Goal: Use online tool/utility: Use online tool/utility

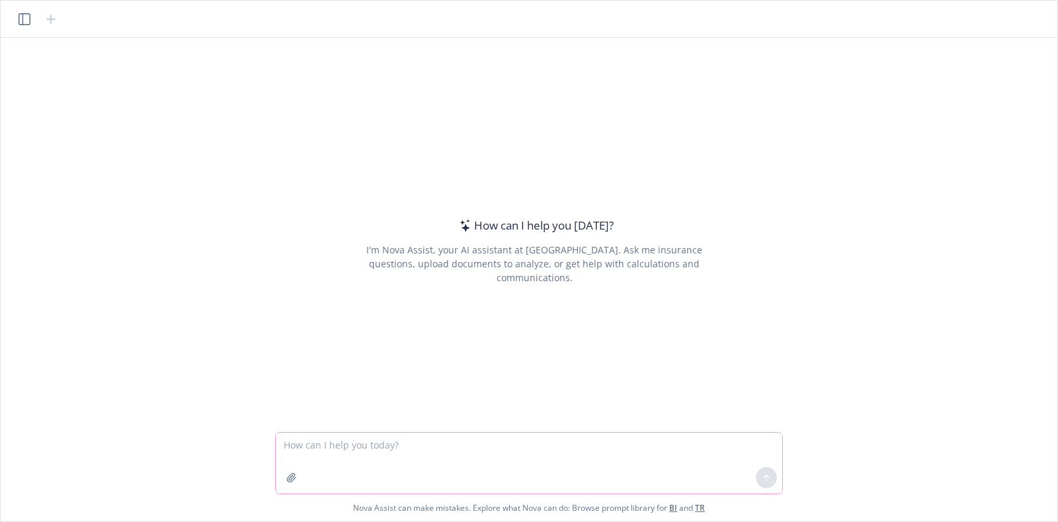
click at [449, 448] on textarea at bounding box center [529, 463] width 507 height 61
click at [458, 443] on textarea "Take this text and summarize:" at bounding box center [529, 463] width 507 height 61
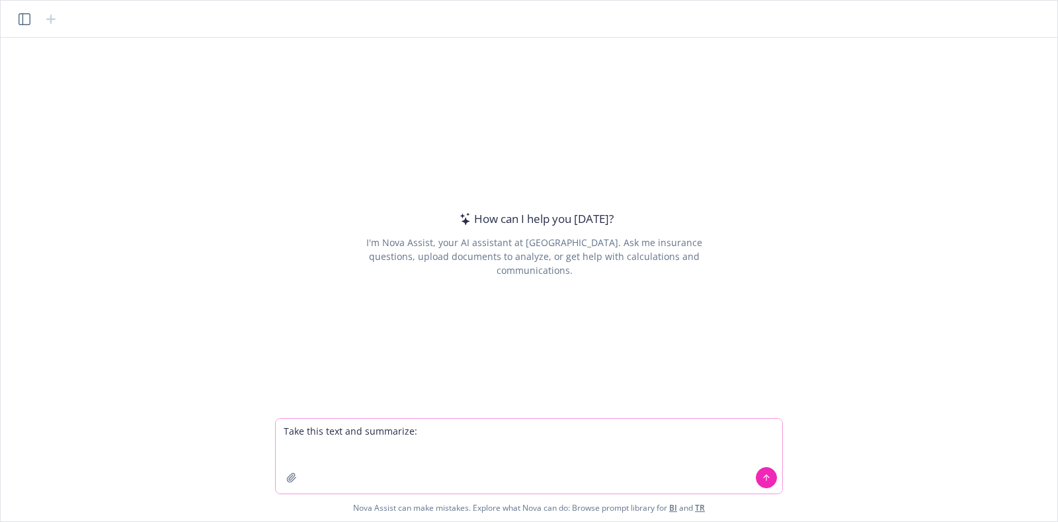
paste textarea "the Australian market is very different to many other global connections as the…"
type textarea "Take this text and summarize: the Australian market is very different to many o…"
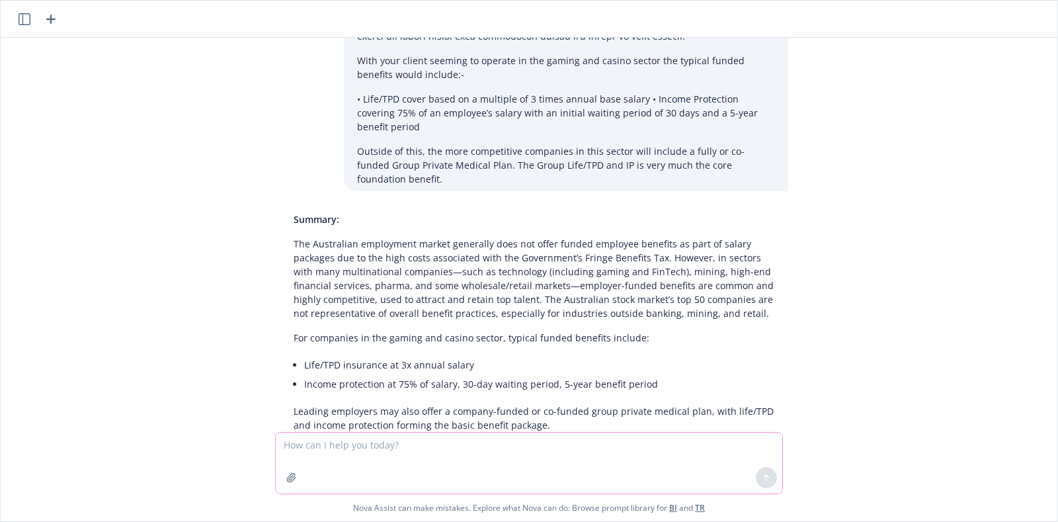
scroll to position [290, 0]
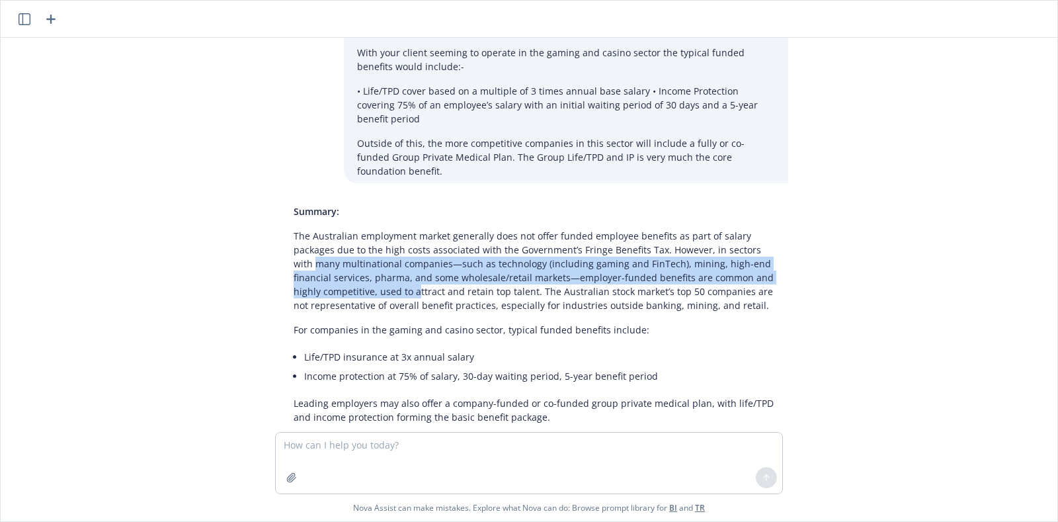
drag, startPoint x: 284, startPoint y: 232, endPoint x: 381, endPoint y: 262, distance: 101.3
click at [381, 262] on div "Summary: The Australian employment market generally does not offer funded emplo…" at bounding box center [534, 314] width 508 height 230
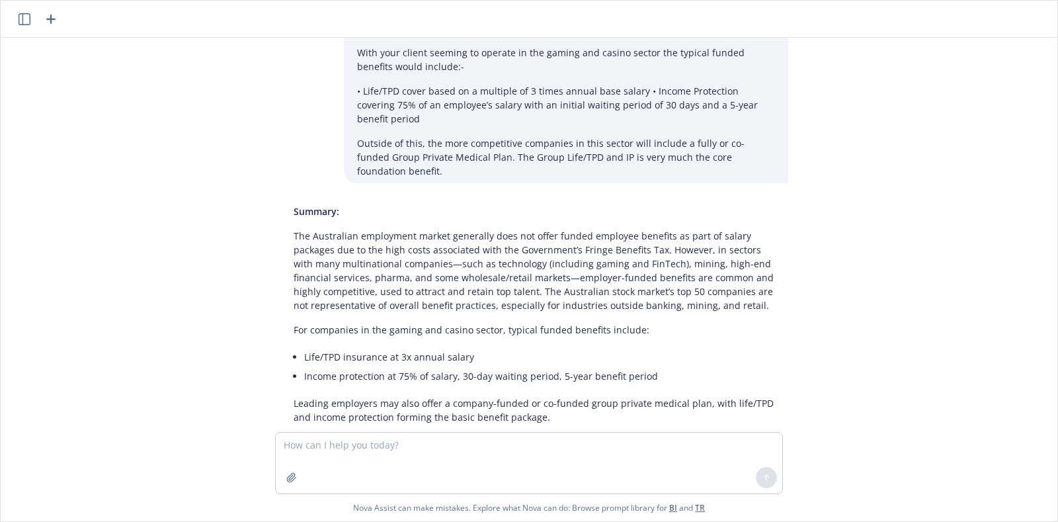
click at [379, 281] on p "The Australian employment market generally does not offer funded employee benef…" at bounding box center [535, 270] width 482 height 83
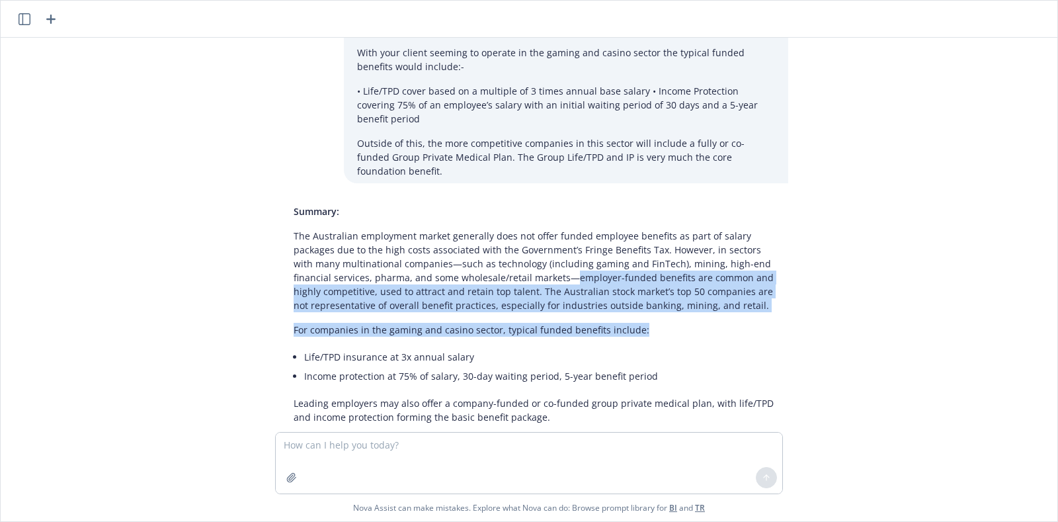
drag, startPoint x: 525, startPoint y: 244, endPoint x: 738, endPoint y: 310, distance: 223.5
click at [738, 310] on div "Summary: The Australian employment market generally does not offer funded emplo…" at bounding box center [534, 314] width 508 height 230
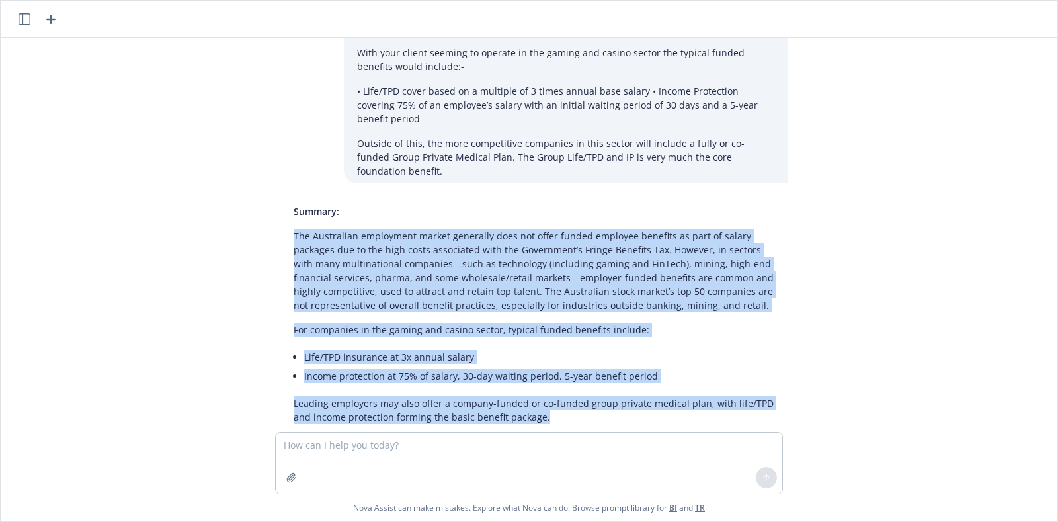
drag, startPoint x: 548, startPoint y: 388, endPoint x: 271, endPoint y: 208, distance: 329.5
click at [272, 208] on div "Summary: The Australian employment market generally does not offer funded emplo…" at bounding box center [534, 314] width 529 height 230
copy div "The Australian employment market generally does not offer funded employee benef…"
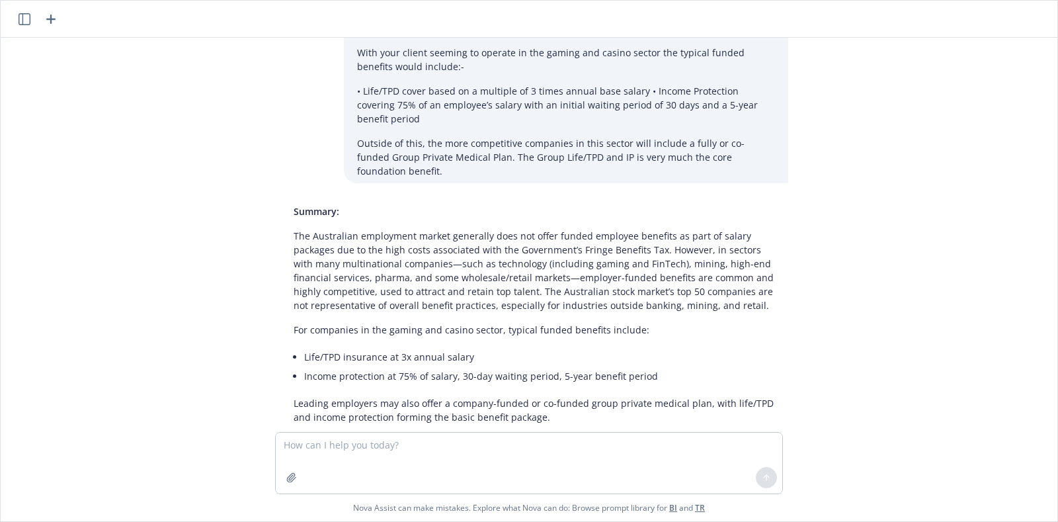
click at [574, 415] on div "Take this text and summarize: the Australian market is very different to many o…" at bounding box center [529, 235] width 1047 height 394
